Goal: Find contact information: Find contact information

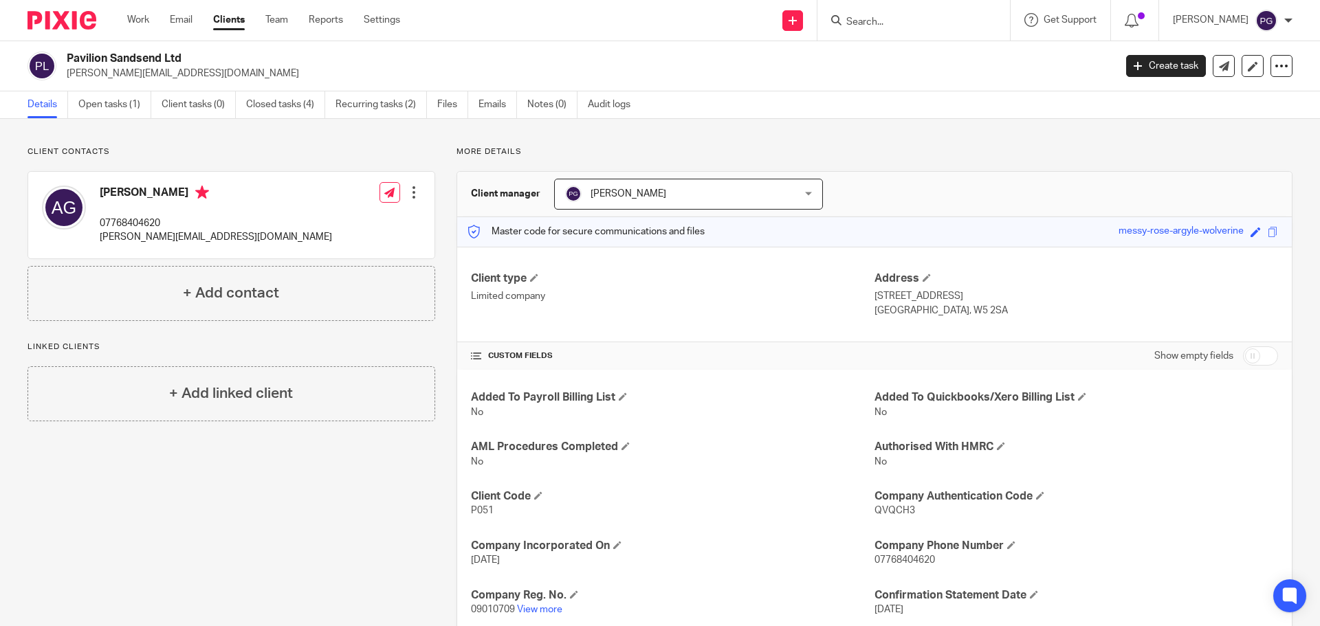
click at [887, 19] on input "Search" at bounding box center [907, 23] width 124 height 12
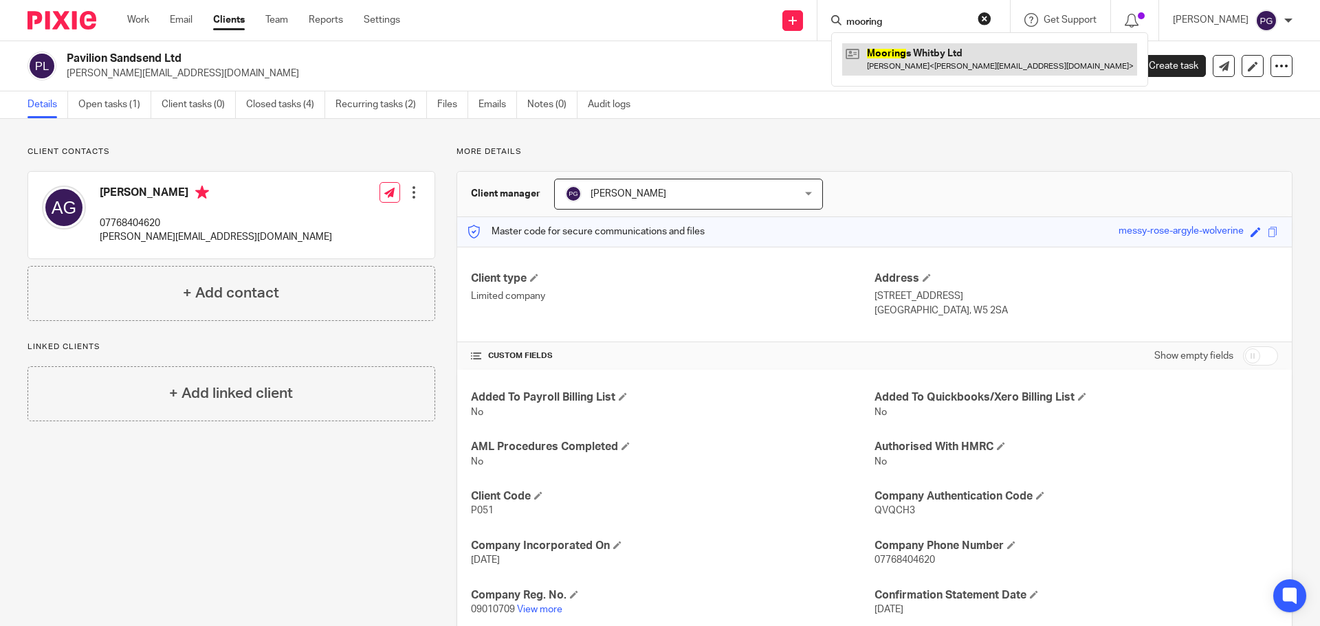
type input "mooring"
click at [921, 53] on link at bounding box center [989, 59] width 295 height 32
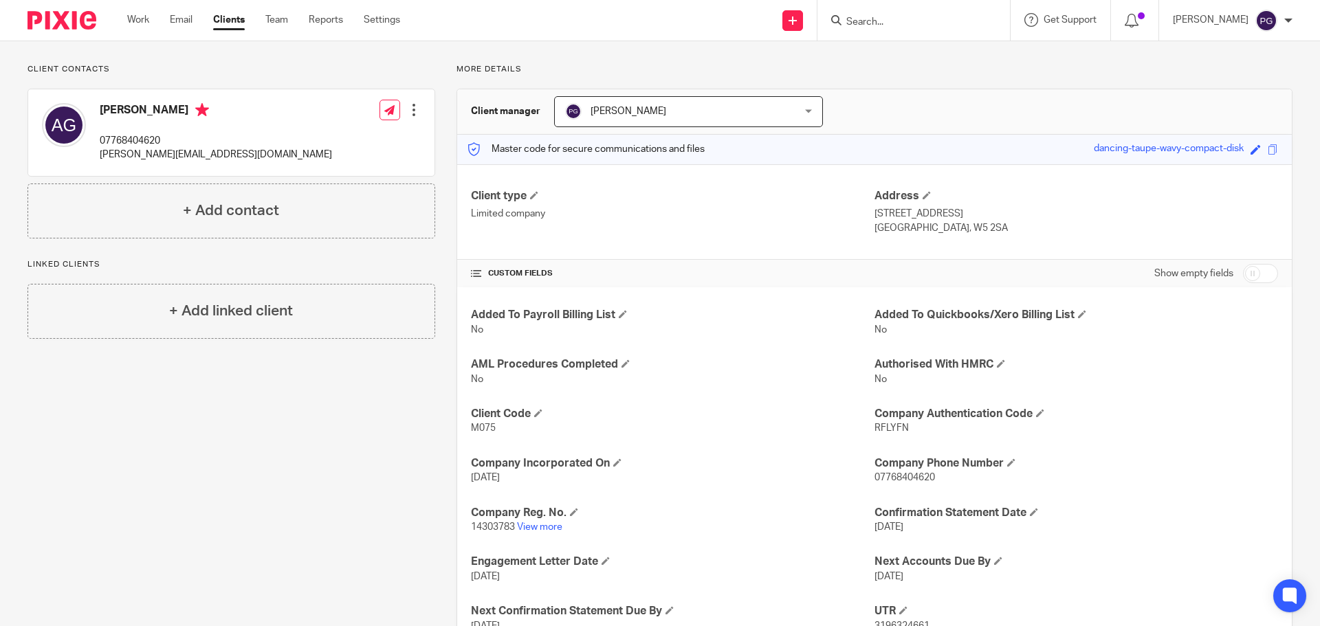
scroll to position [50, 0]
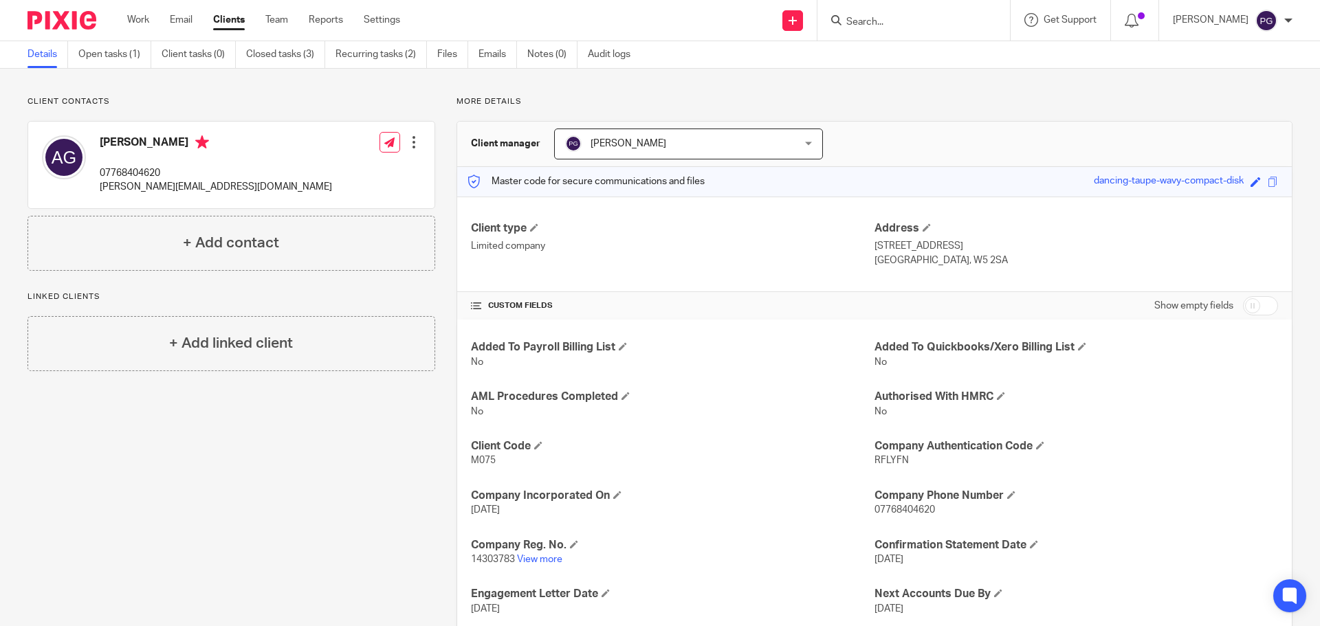
click at [535, 553] on p "14303783 View more" at bounding box center [673, 560] width 404 height 14
click at [541, 556] on link "View more" at bounding box center [539, 560] width 45 height 10
click at [878, 27] on input "Search" at bounding box center [907, 23] width 124 height 12
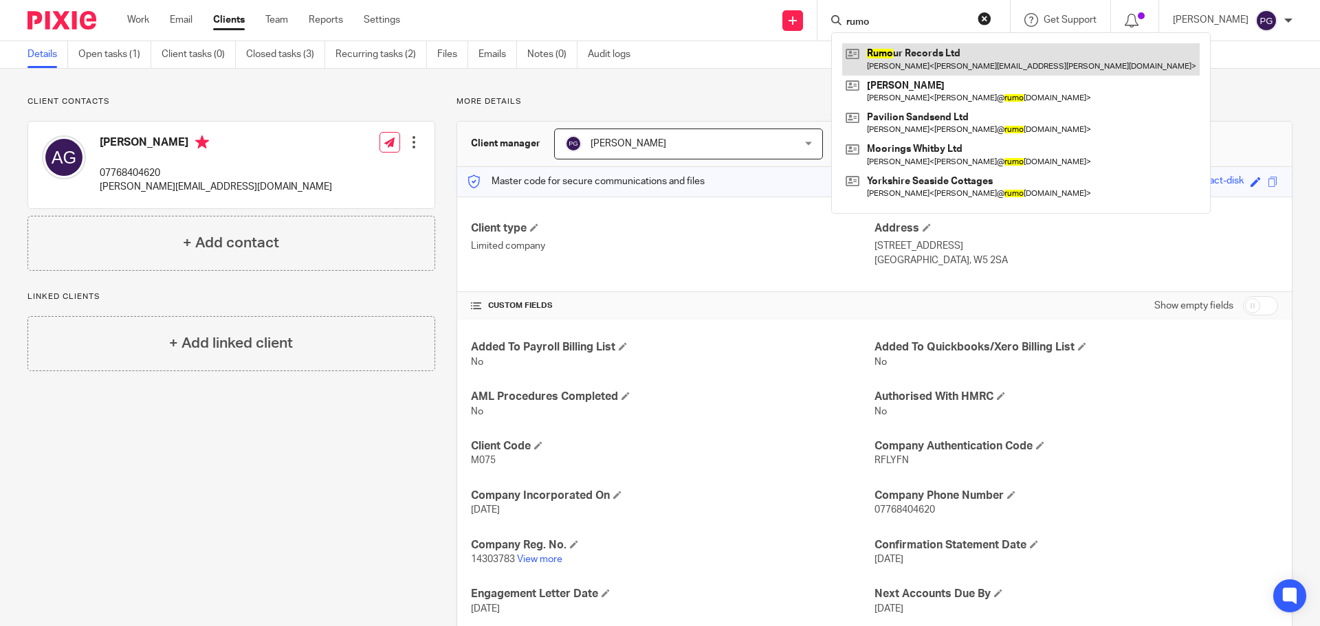
type input "rumo"
click at [907, 49] on link at bounding box center [1021, 59] width 358 height 32
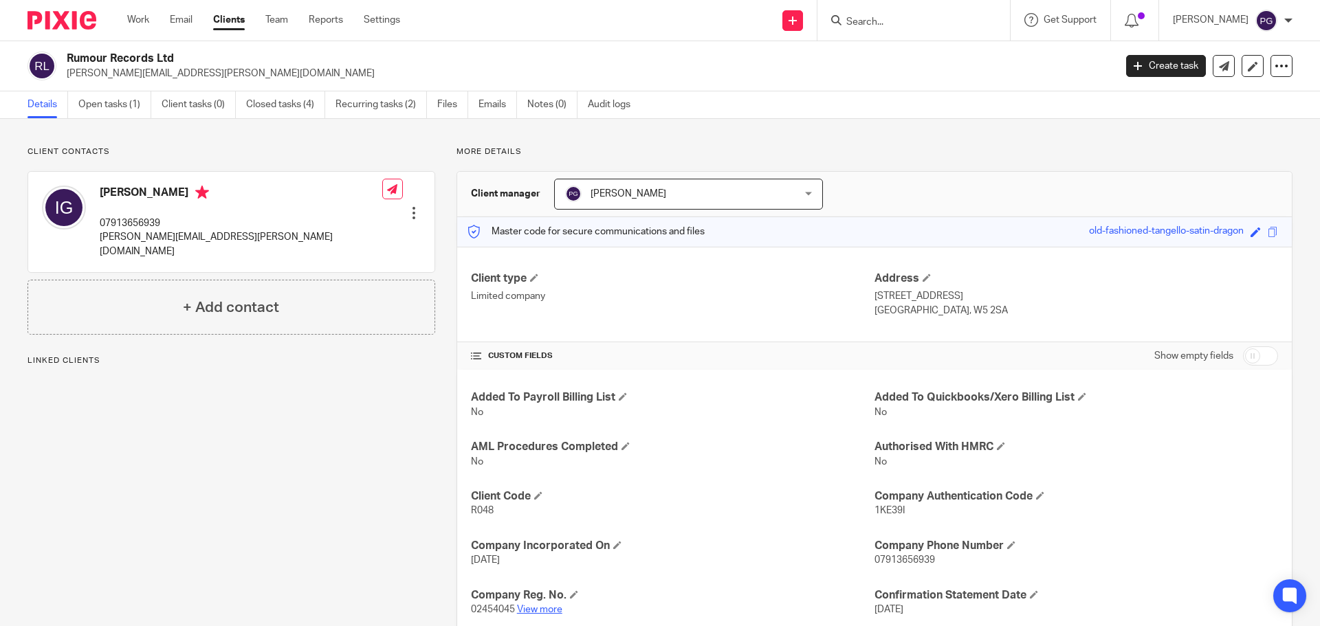
click at [551, 607] on link "View more" at bounding box center [539, 610] width 45 height 10
click at [888, 24] on input "Search" at bounding box center [907, 23] width 124 height 12
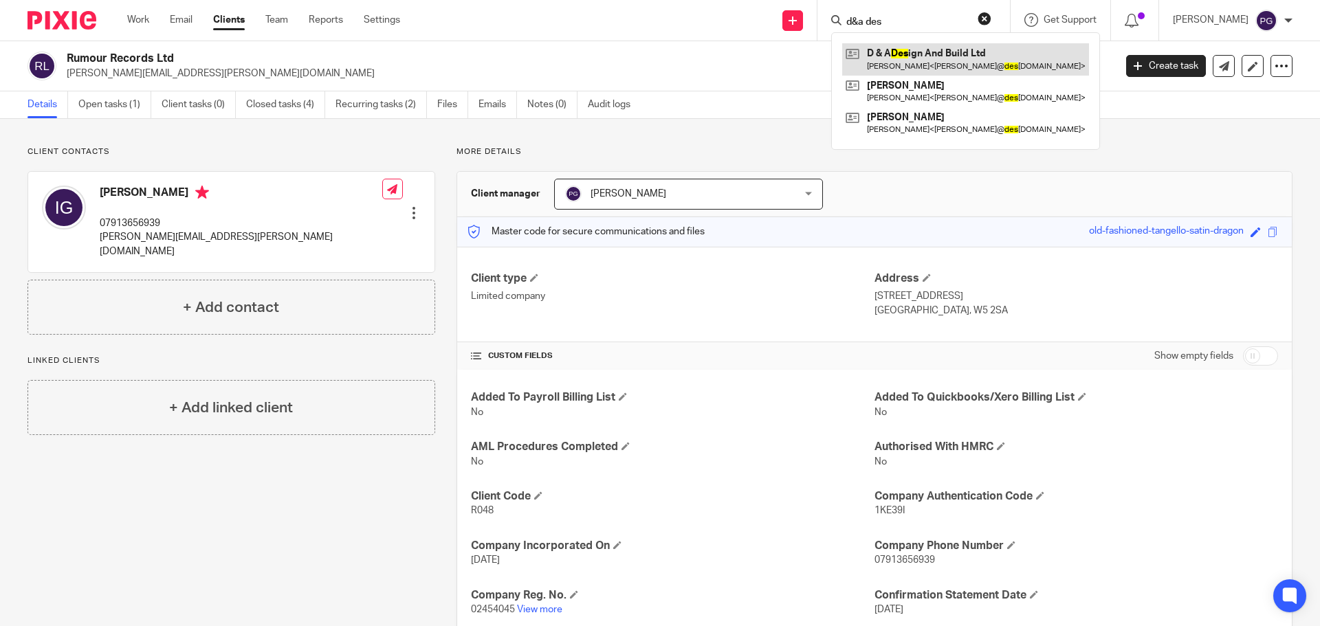
type input "d&a des"
click at [967, 58] on link at bounding box center [965, 59] width 247 height 32
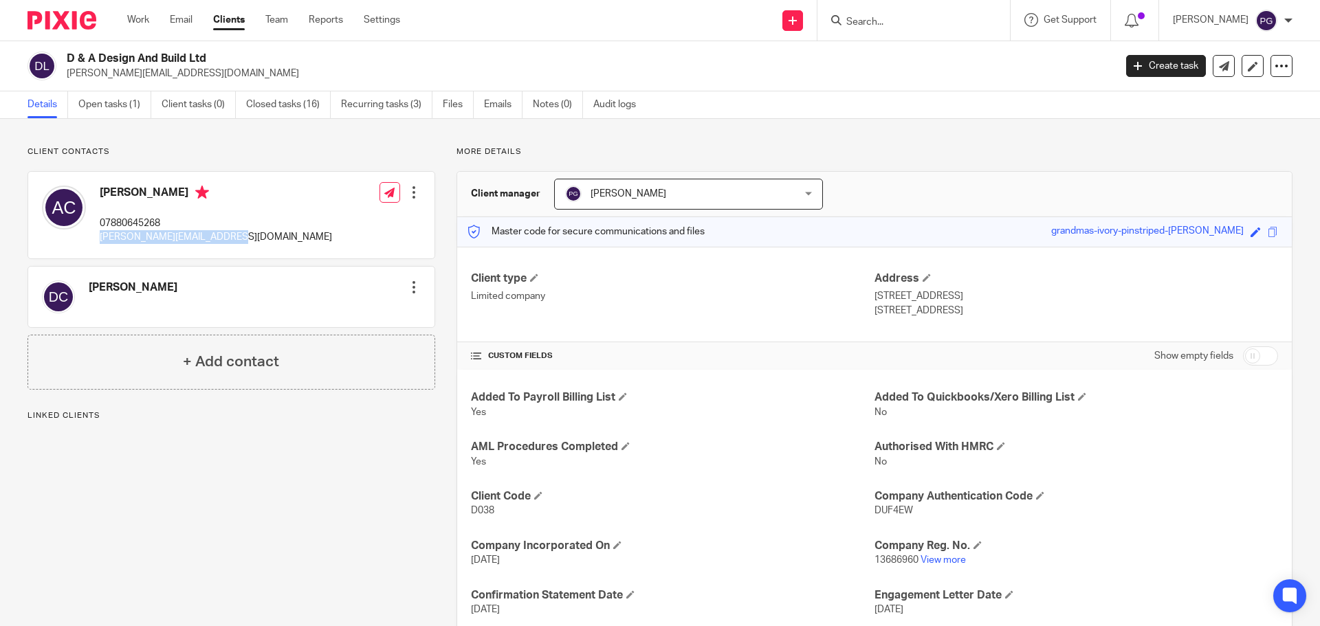
drag, startPoint x: 234, startPoint y: 241, endPoint x: 100, endPoint y: 244, distance: 134.8
click at [100, 244] on div "Amy Corner 07880645268 amy@designandbuilduk.co.uk Edit contact Create client fr…" at bounding box center [231, 215] width 406 height 87
copy p "amy@designandbuilduk.co.uk"
click at [899, 25] on input "Search" at bounding box center [907, 23] width 124 height 12
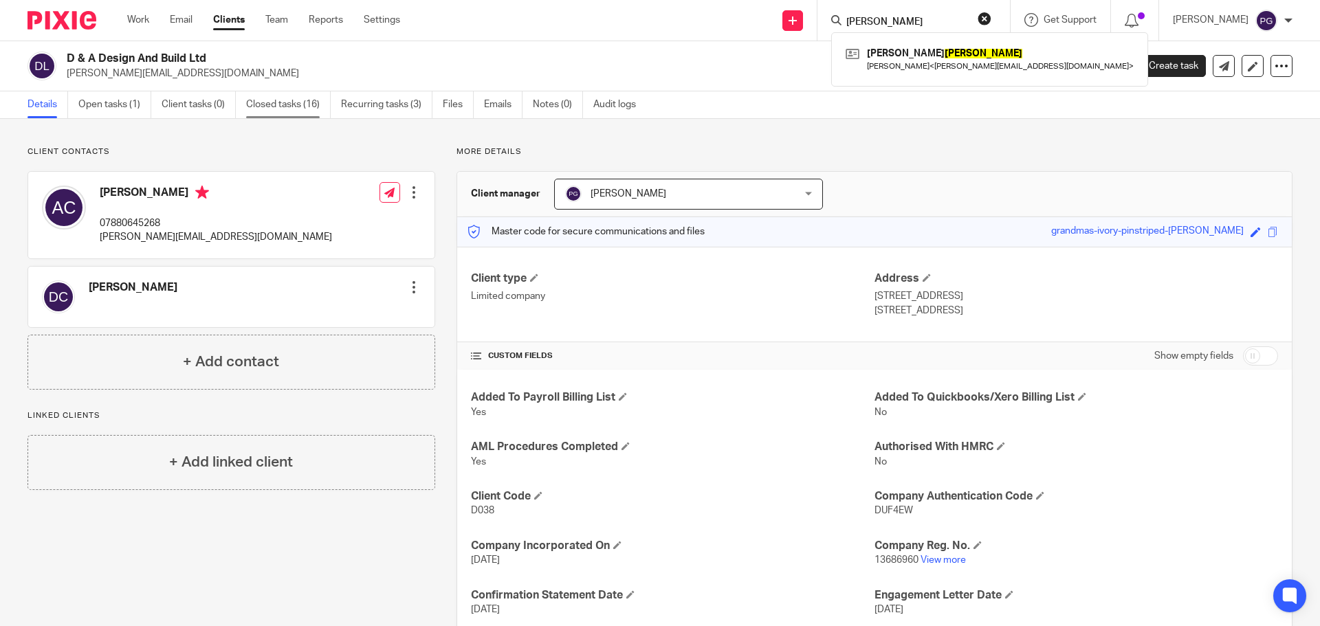
type input "cox"
